Goal: Information Seeking & Learning: Learn about a topic

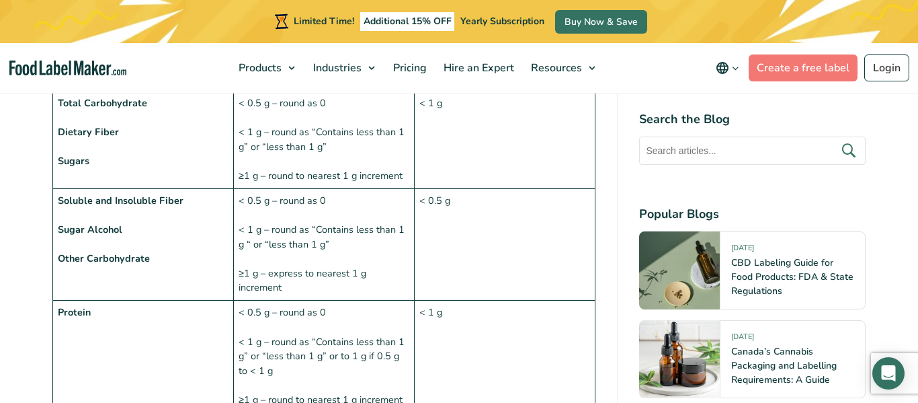
scroll to position [1507, 0]
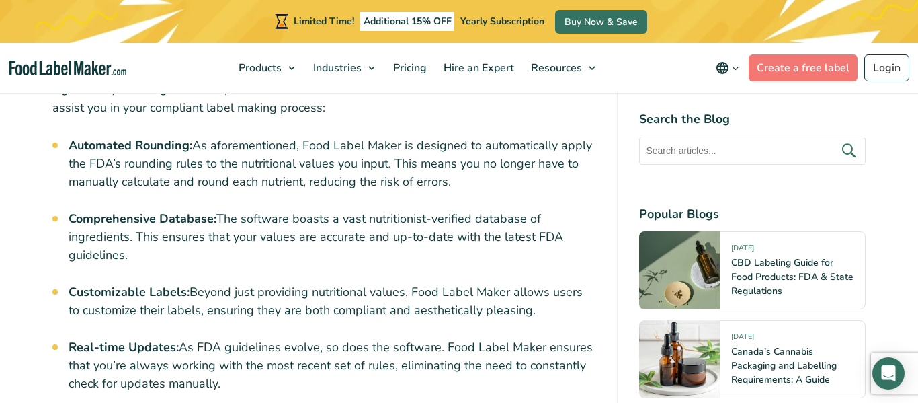
scroll to position [5126, 0]
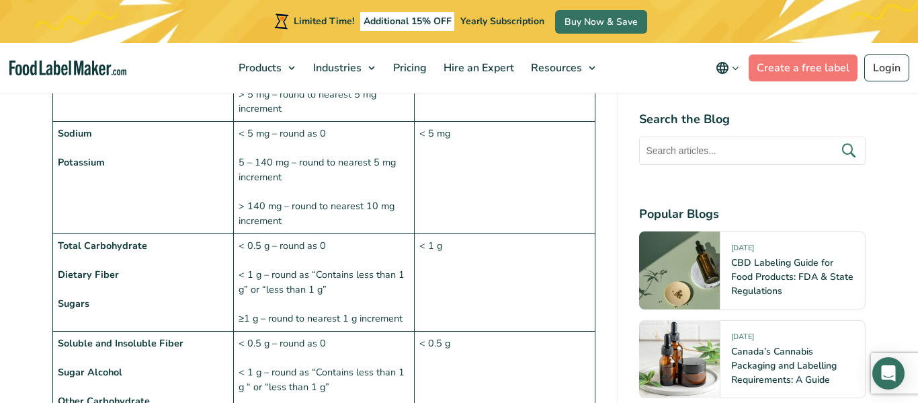
scroll to position [1353, 0]
